Goal: Find specific page/section: Find specific page/section

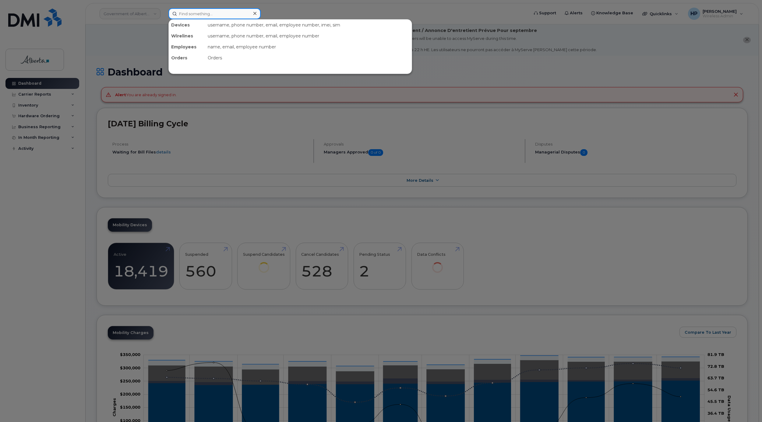
click at [186, 15] on input at bounding box center [214, 13] width 92 height 11
paste input "[PERSON_NAME]"
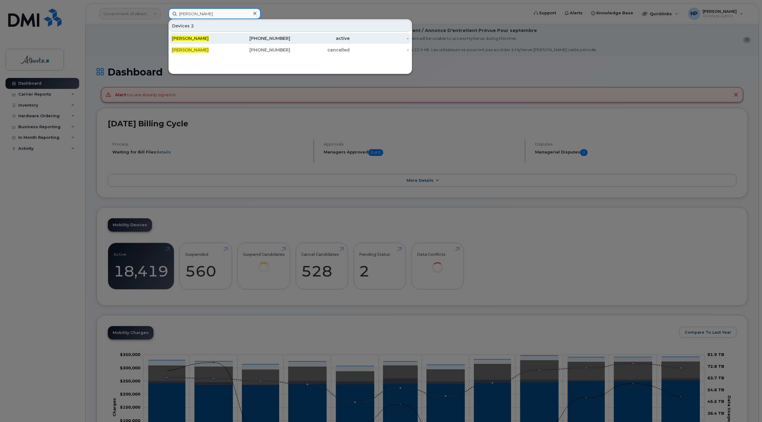
type input "[PERSON_NAME]"
click at [182, 41] on span "[PERSON_NAME]" at bounding box center [190, 38] width 37 height 5
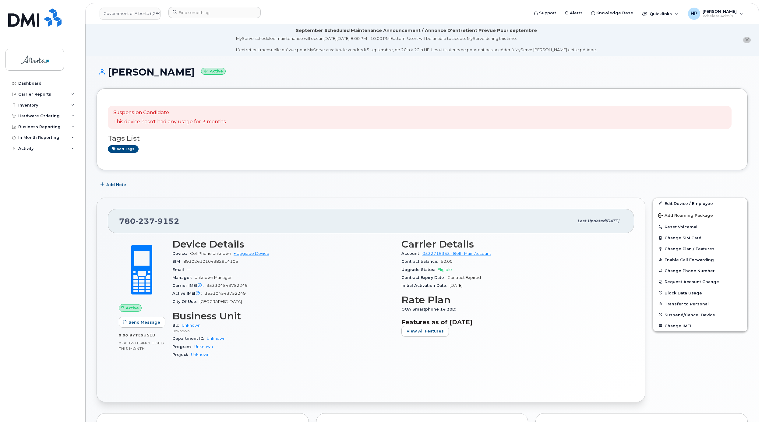
click at [762, 111] on html "Government of Alberta (GOA) Support Alerts Knowledge Base Quicklinks Suspend / …" at bounding box center [381, 344] width 762 height 688
click at [306, 166] on div "Suspension Candidate This device hasn't had any usage for 3 months Tags List Ad…" at bounding box center [422, 129] width 651 height 82
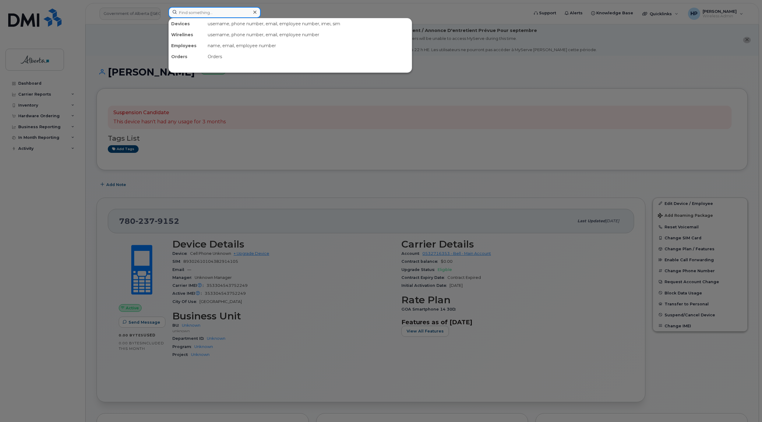
click at [189, 10] on input at bounding box center [214, 12] width 92 height 11
click at [188, 10] on input at bounding box center [214, 12] width 92 height 11
paste input "[PERSON_NAME]"
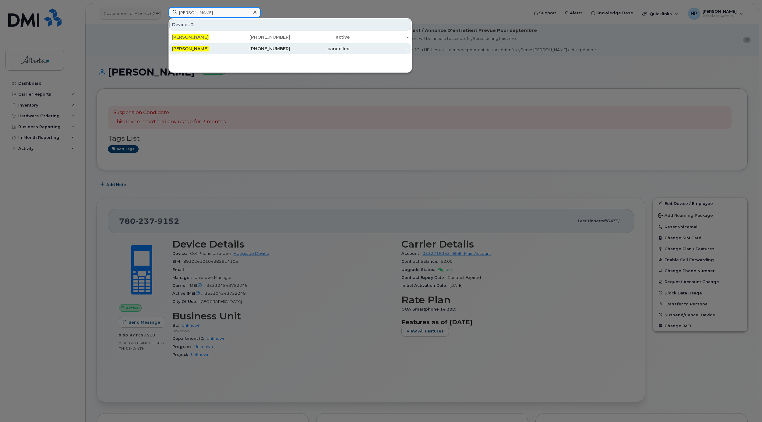
type input "[PERSON_NAME]"
click at [186, 48] on span "[PERSON_NAME]" at bounding box center [190, 48] width 37 height 5
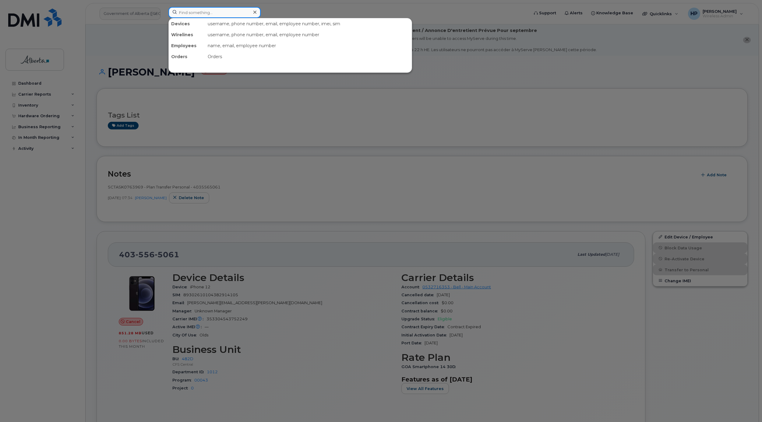
click at [197, 10] on input at bounding box center [214, 12] width 92 height 11
paste input "7802379152"
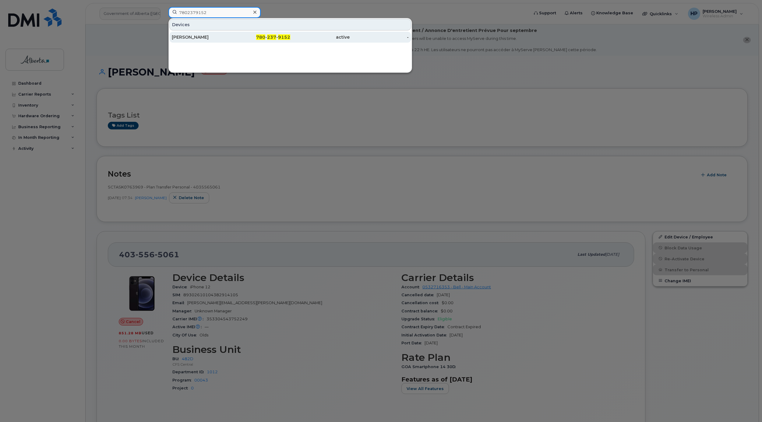
type input "7802379152"
click at [196, 37] on div "[PERSON_NAME]" at bounding box center [201, 37] width 59 height 6
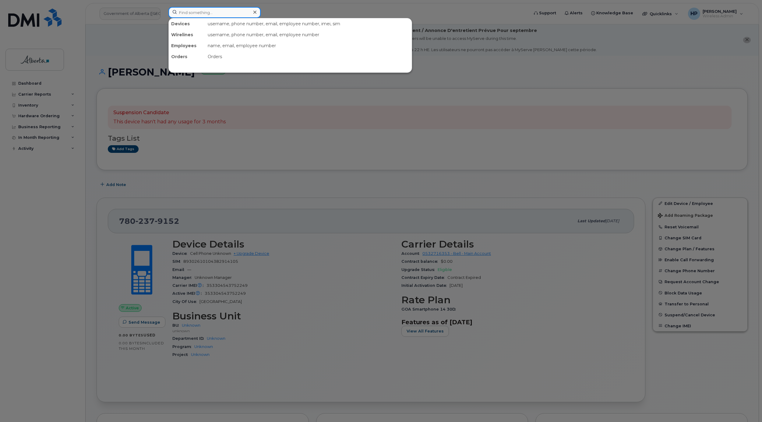
click at [211, 13] on input at bounding box center [214, 12] width 92 height 11
click at [499, 133] on div at bounding box center [381, 211] width 762 height 422
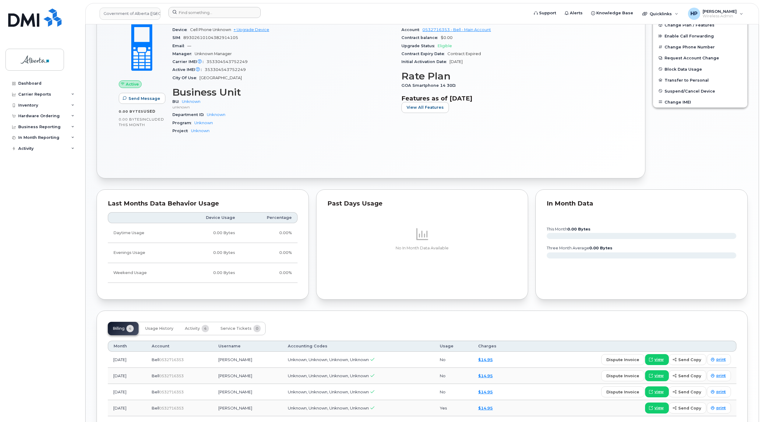
scroll to position [270, 0]
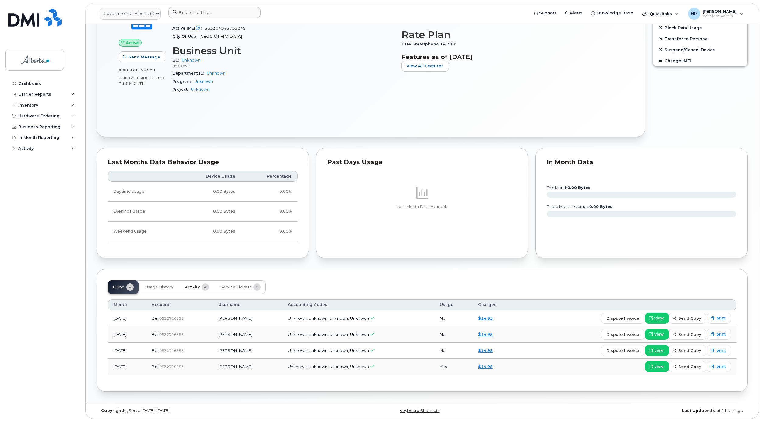
click at [189, 285] on span "Activity" at bounding box center [192, 287] width 15 height 5
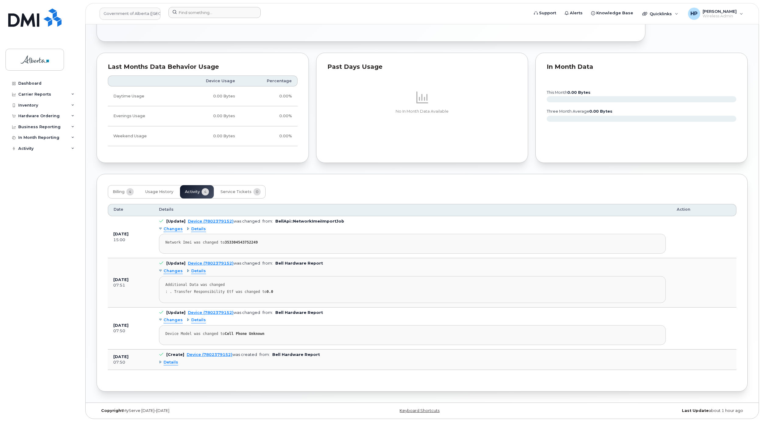
scroll to position [0, 0]
